Goal: Find specific page/section: Find specific page/section

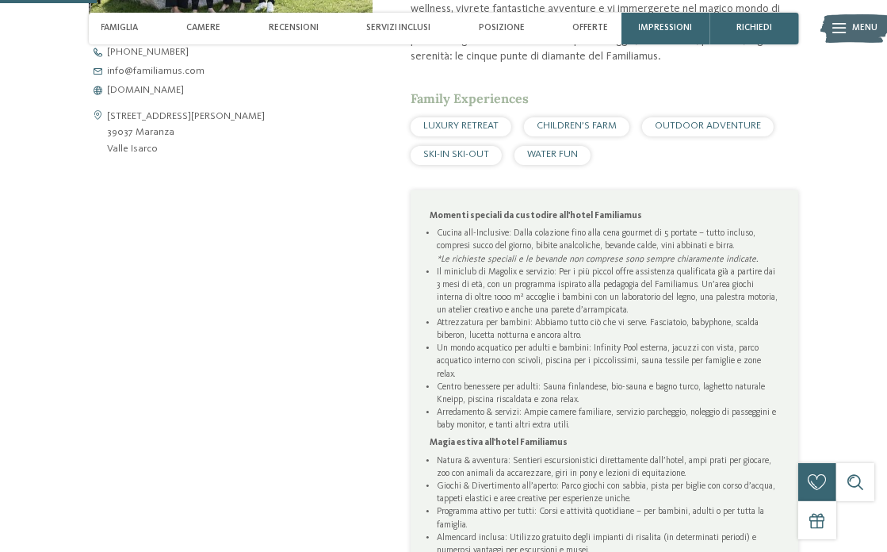
scroll to position [476, 0]
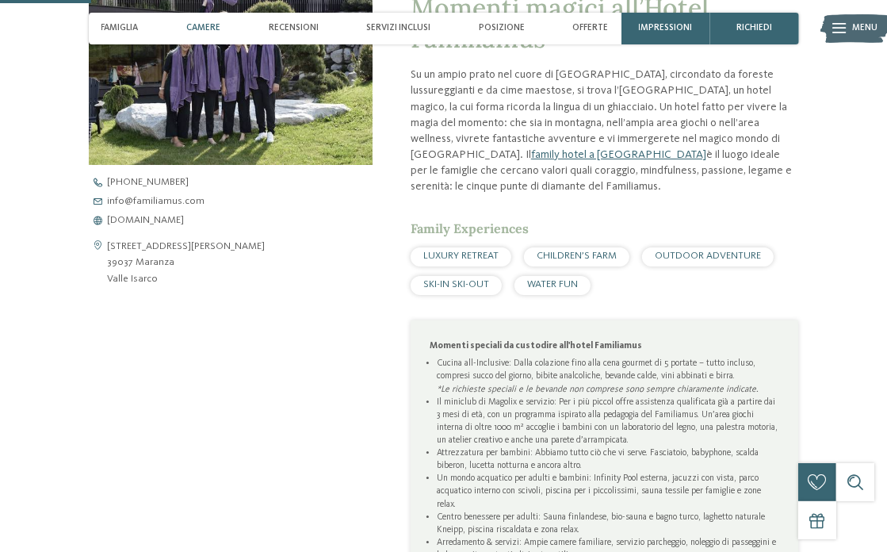
click at [197, 41] on div "Camere" at bounding box center [203, 29] width 47 height 32
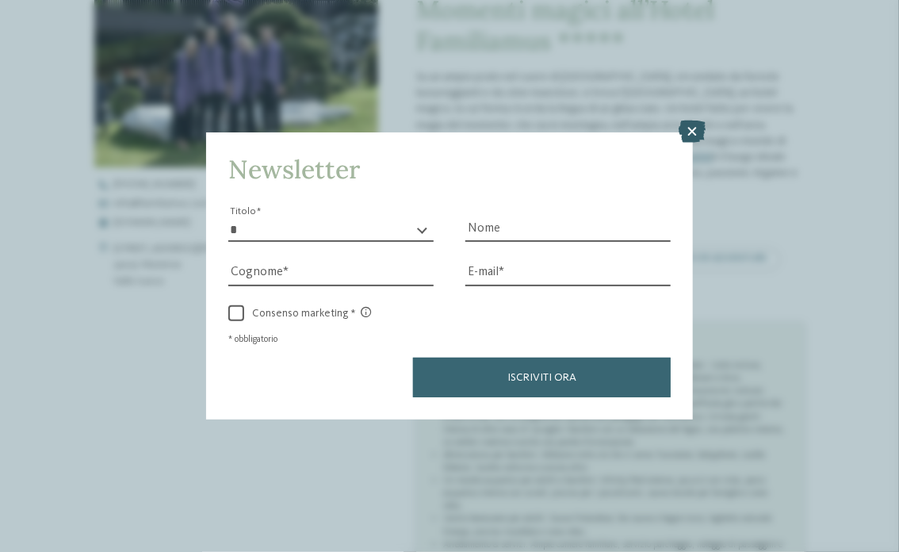
click at [693, 130] on icon at bounding box center [692, 131] width 27 height 22
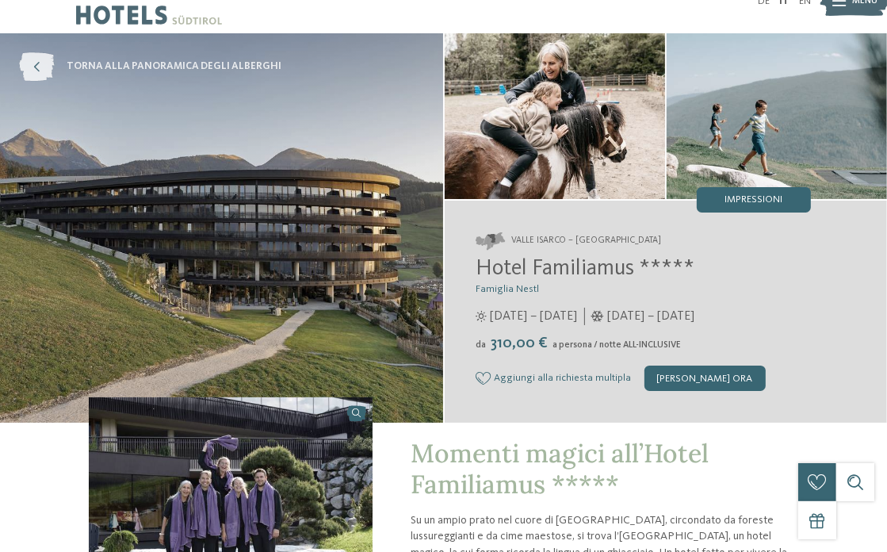
scroll to position [0, 0]
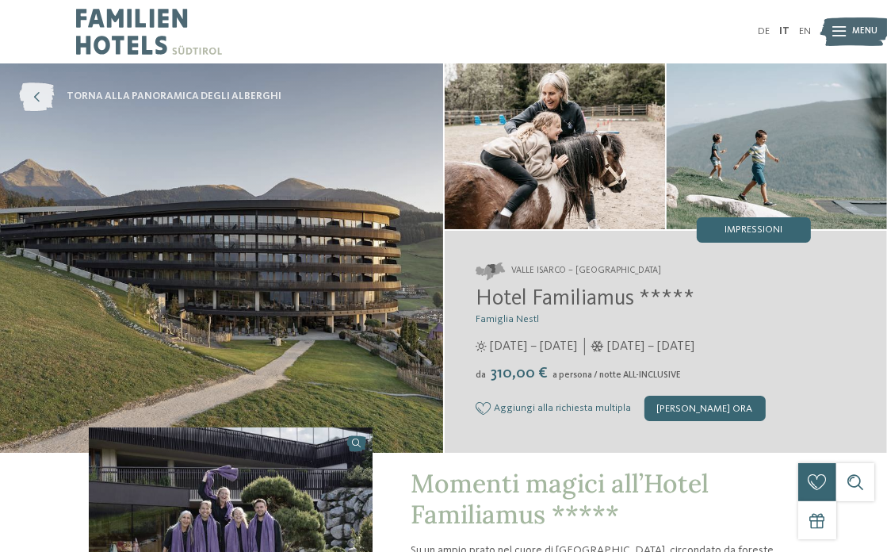
click at [213, 93] on span "torna alla panoramica degli alberghi" at bounding box center [174, 97] width 215 height 14
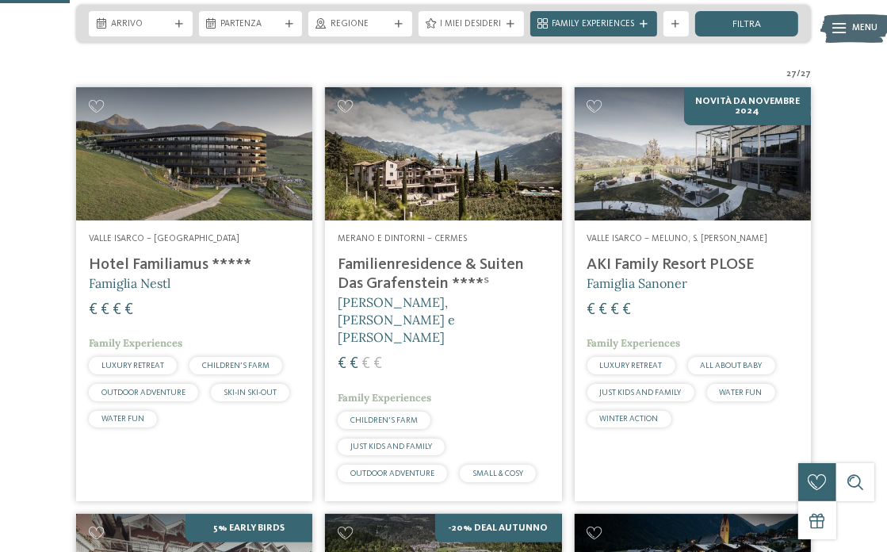
scroll to position [317, 0]
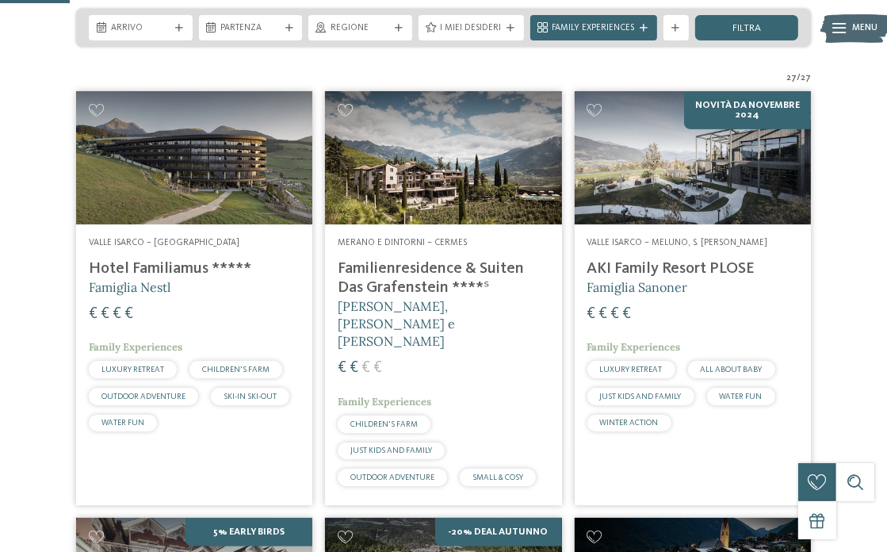
click at [220, 182] on img at bounding box center [194, 157] width 236 height 133
